Goal: Task Accomplishment & Management: Manage account settings

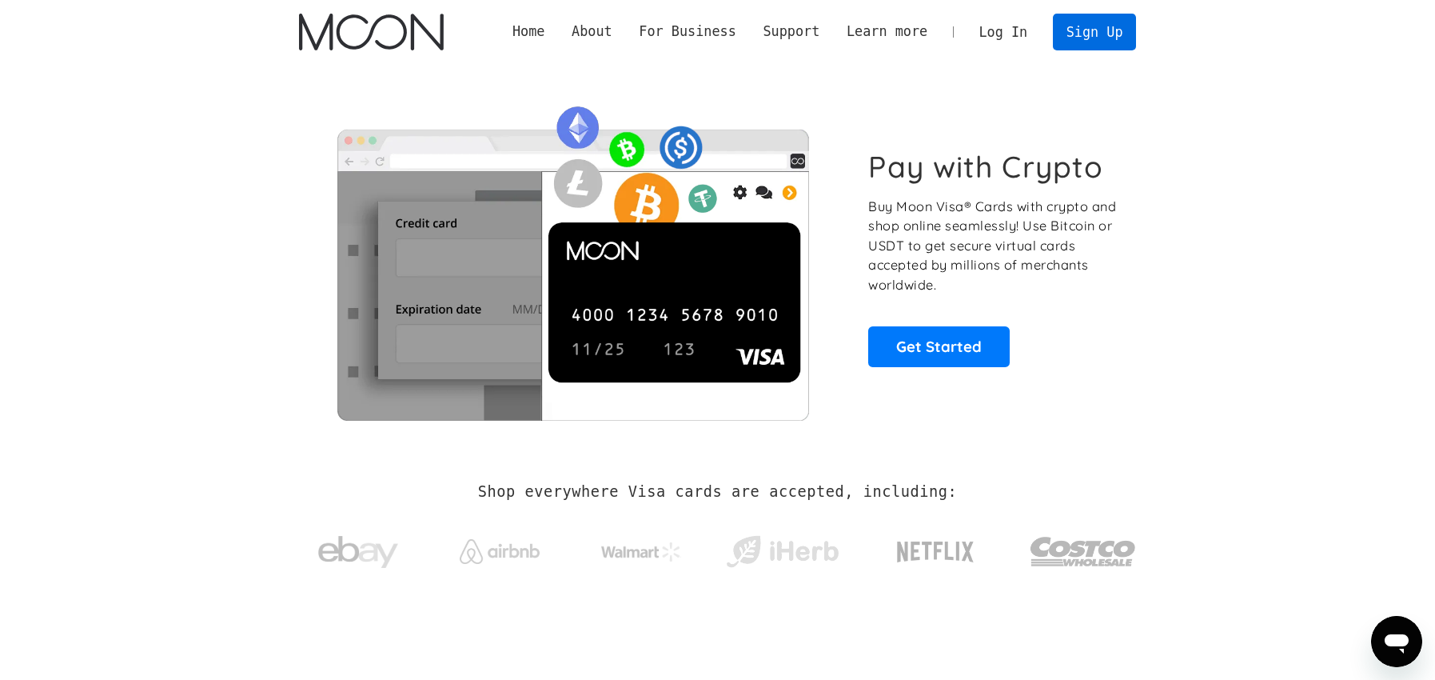
click at [1094, 35] on link "Sign Up" at bounding box center [1094, 32] width 83 height 36
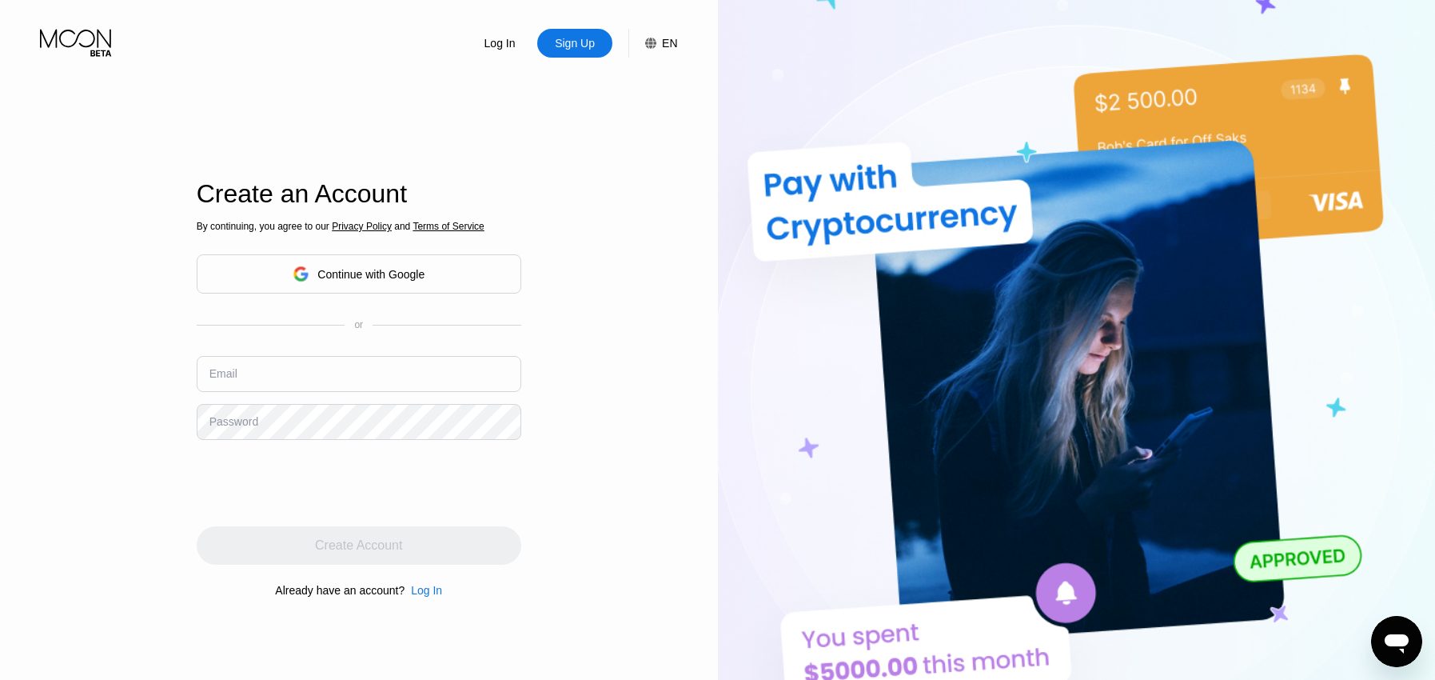
click at [358, 377] on input "text" at bounding box center [359, 374] width 325 height 36
click at [333, 366] on input "text" at bounding box center [359, 374] width 325 height 36
click at [286, 378] on input "s236" at bounding box center [359, 374] width 325 height 36
type input "s2360606"
click at [424, 275] on div "Continue with Google" at bounding box center [370, 274] width 107 height 13
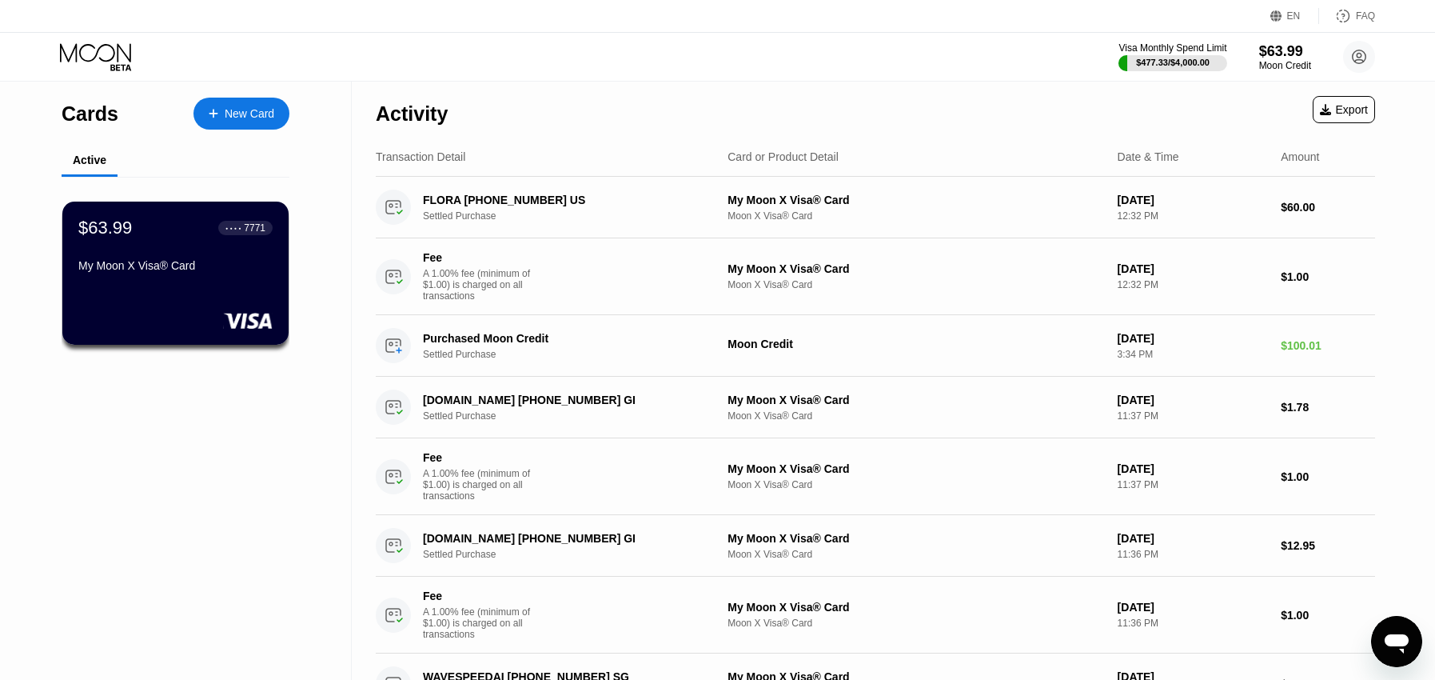
click at [219, 267] on div "My Moon X Visa® Card" at bounding box center [175, 265] width 194 height 13
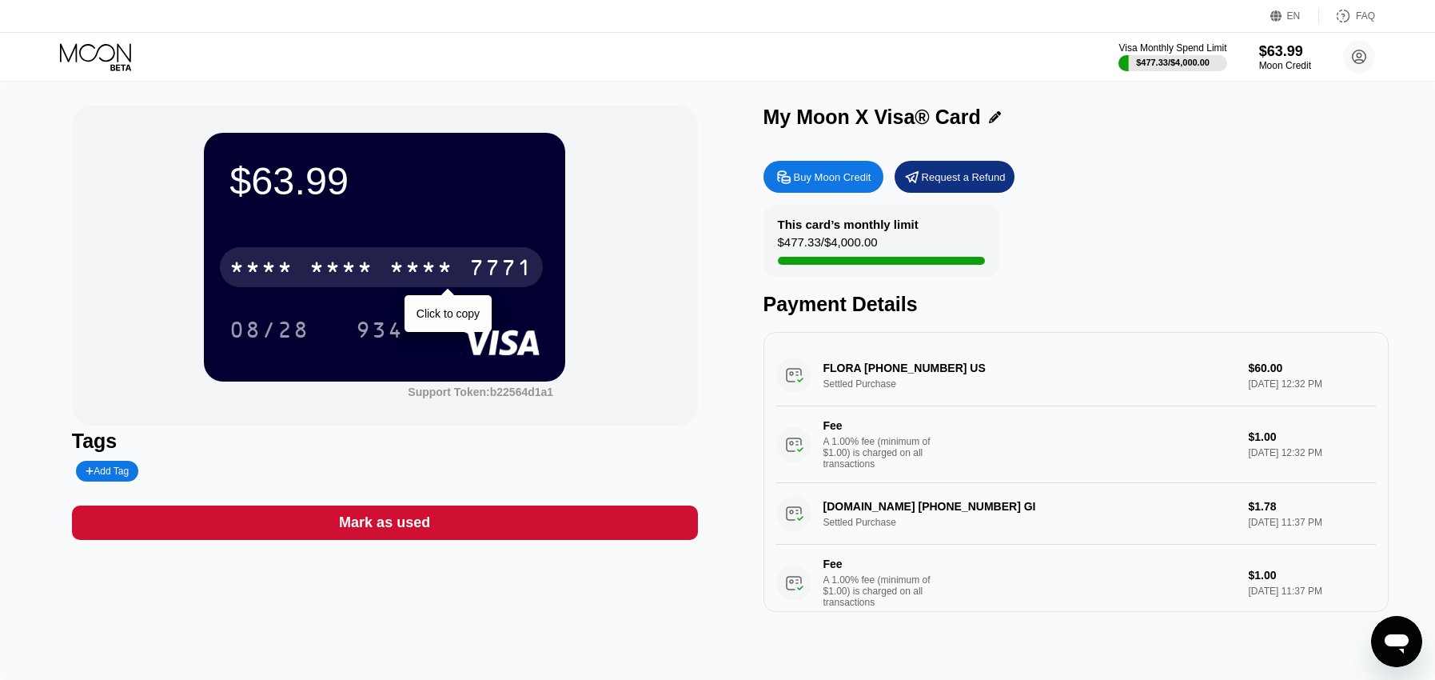
click at [508, 261] on div "7771" at bounding box center [501, 270] width 64 height 26
